Goal: Find specific page/section: Find specific page/section

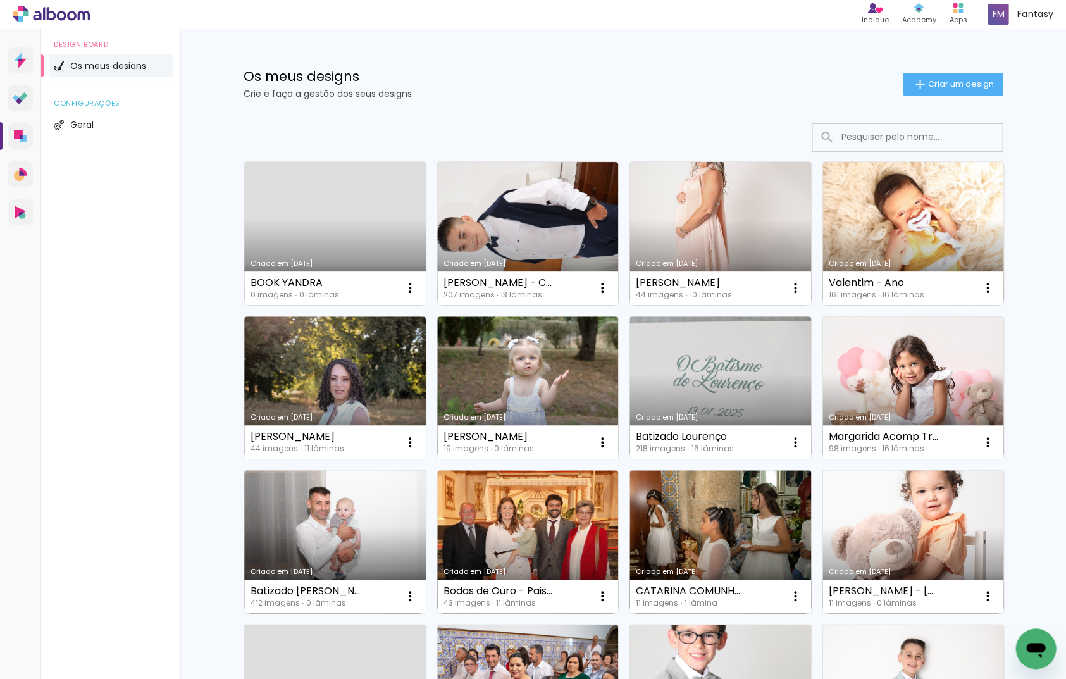
click at [890, 137] on input at bounding box center [925, 137] width 180 height 26
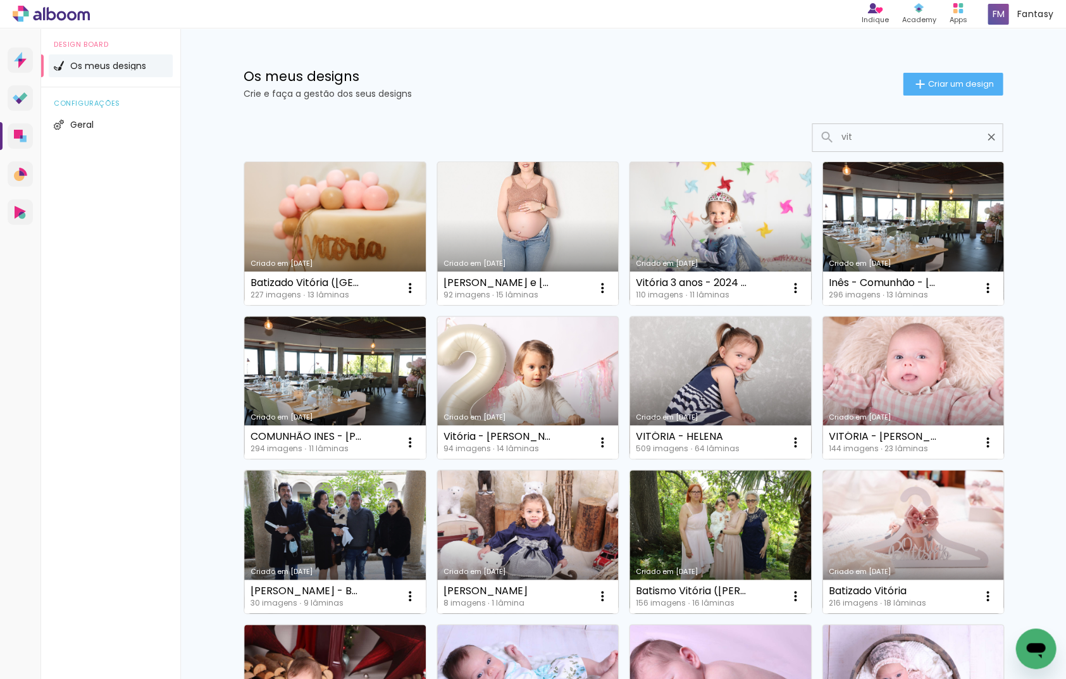
type input "vit"
type paper-input "vit"
click at [313, 185] on link "Criado em [DATE]" at bounding box center [335, 233] width 182 height 143
